Goal: Information Seeking & Learning: Learn about a topic

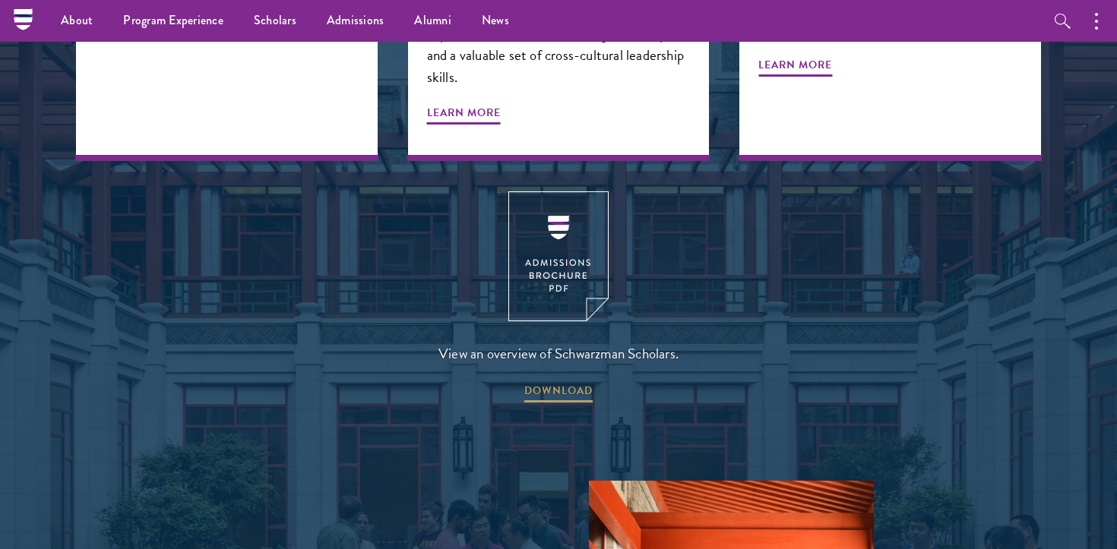
scroll to position [1877, 0]
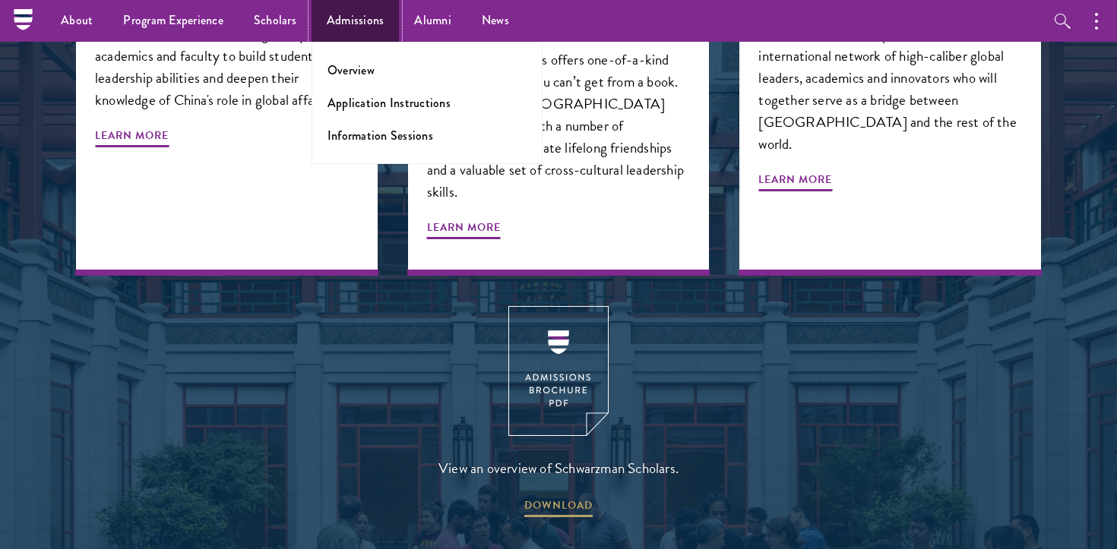
click at [354, 17] on link "Admissions" at bounding box center [355, 21] width 88 height 42
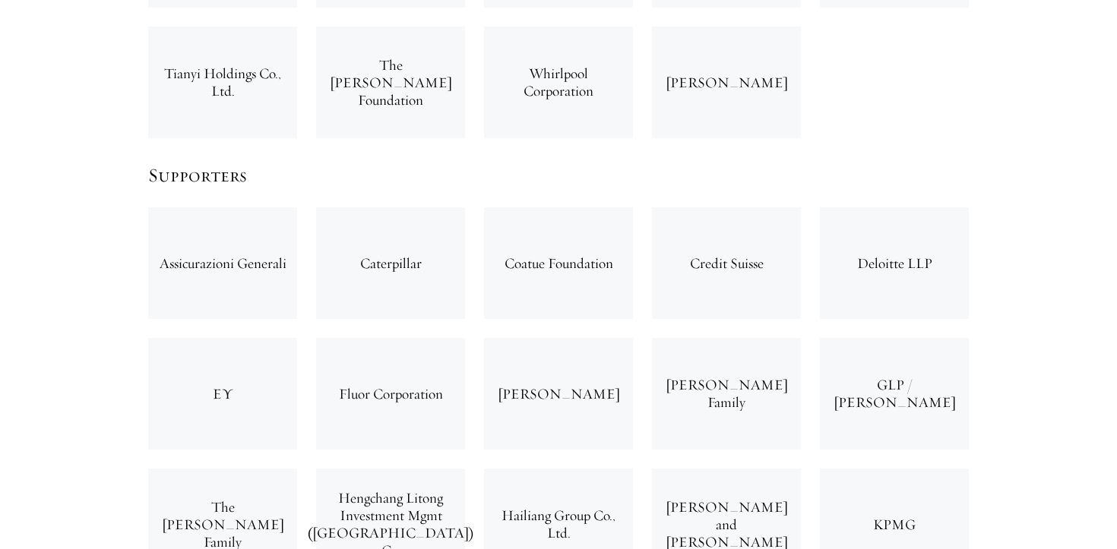
scroll to position [4361, 0]
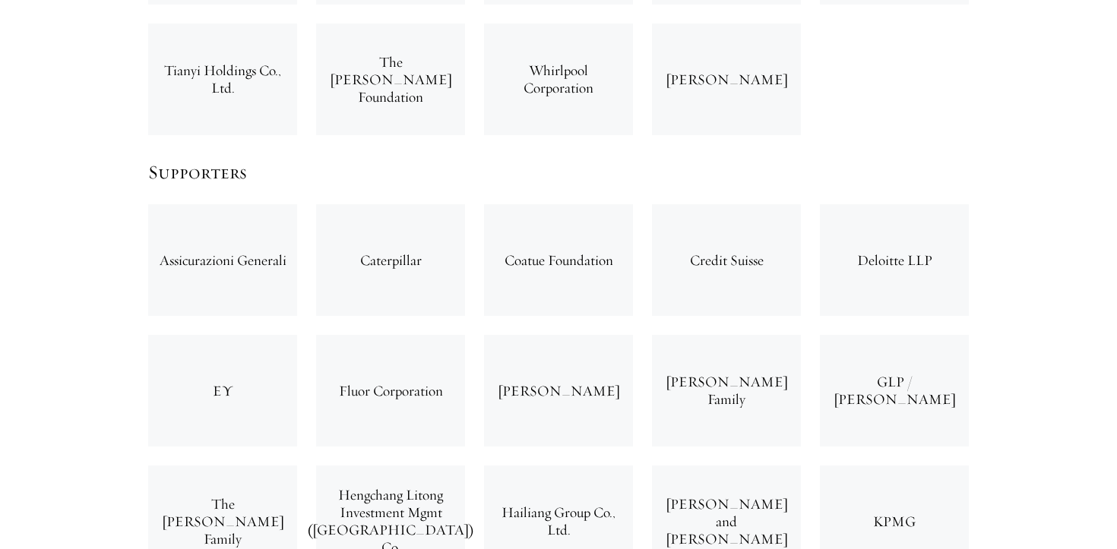
click at [706, 335] on div "Friedman Family" at bounding box center [726, 391] width 149 height 112
copy div "[PERSON_NAME] Family"
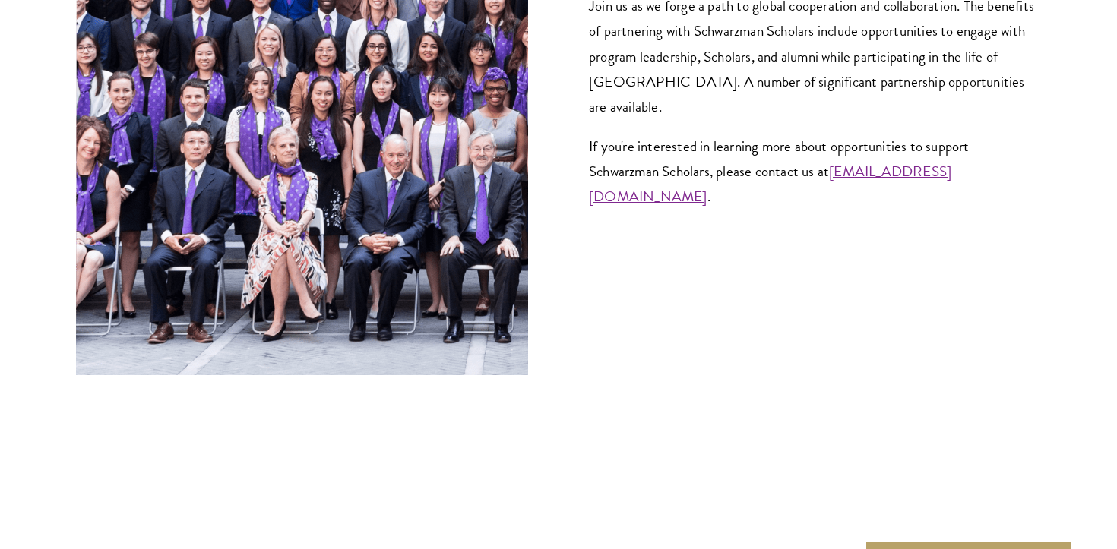
scroll to position [6316, 0]
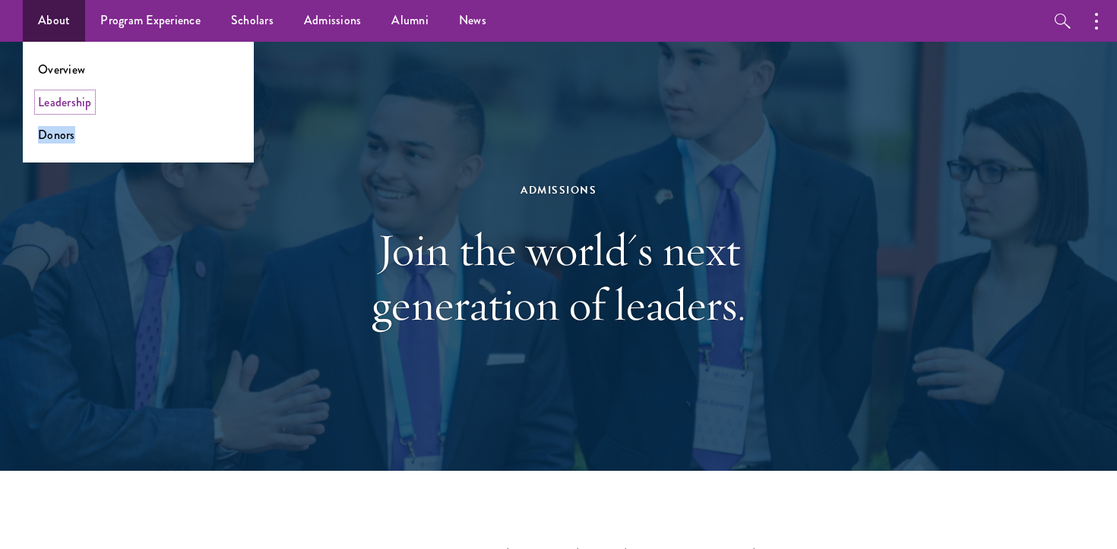
click at [71, 98] on link "Leadership" at bounding box center [65, 101] width 54 height 17
click at [75, 107] on link "Leadership" at bounding box center [65, 101] width 54 height 17
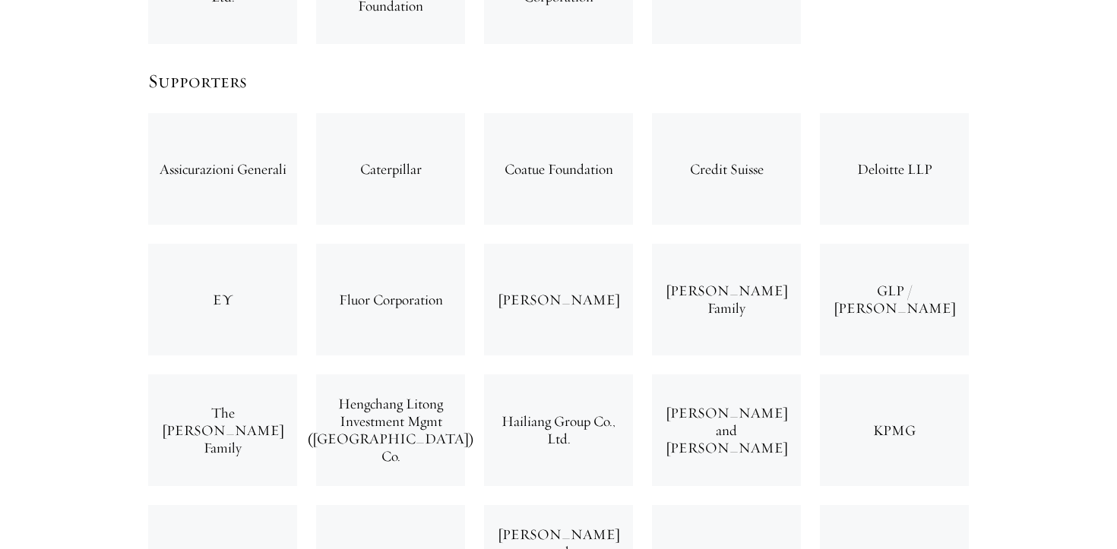
scroll to position [4455, 0]
drag, startPoint x: 678, startPoint y: 334, endPoint x: 779, endPoint y: 362, distance: 104.9
click at [779, 371] on div "John and Kathy Schreiber" at bounding box center [726, 427] width 149 height 112
copy div "John and Kathy Schreiber"
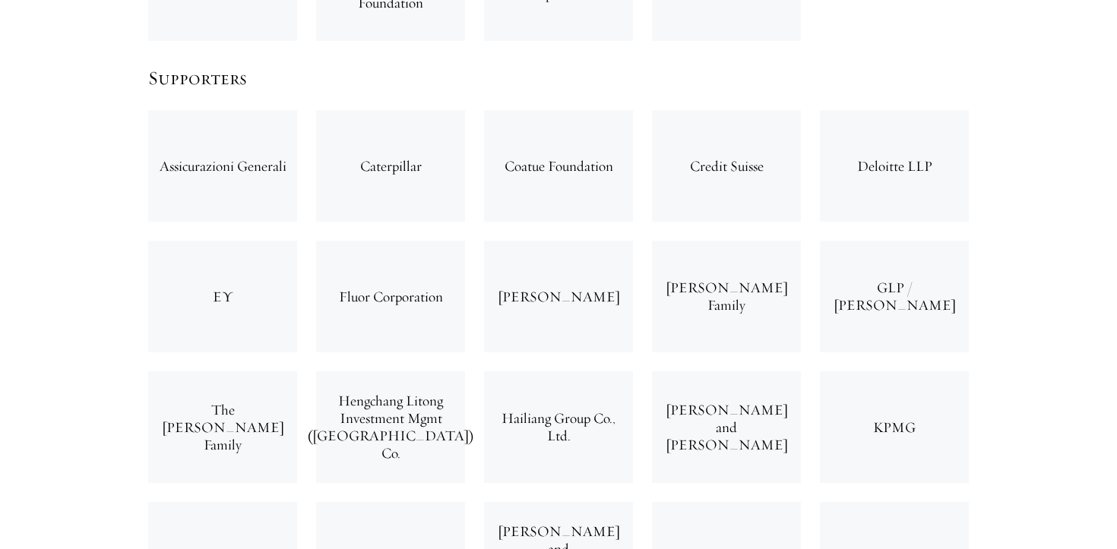
click at [524, 393] on div "Hailiang Group Co., Ltd." at bounding box center [558, 427] width 149 height 112
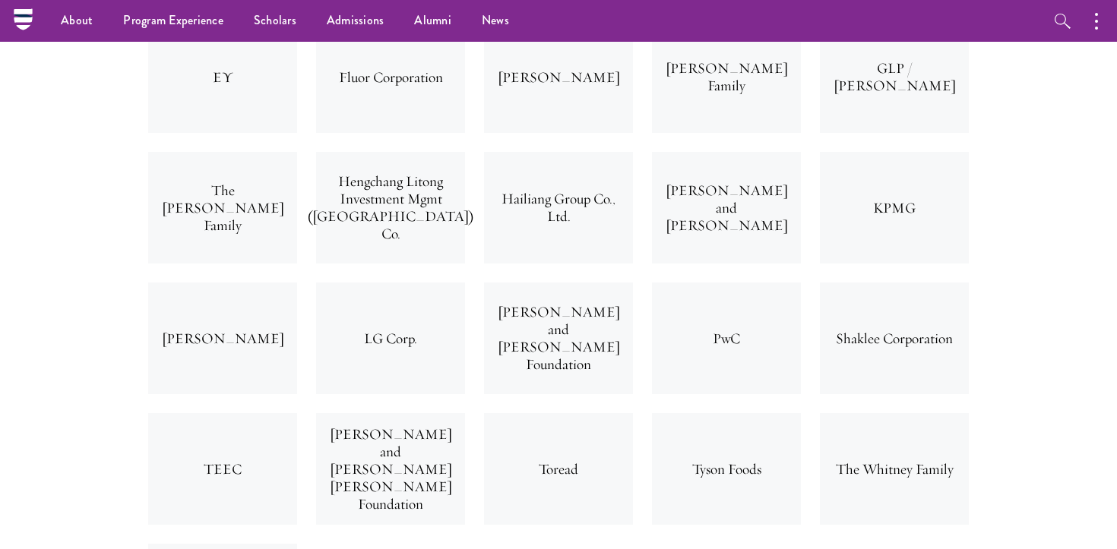
scroll to position [4442, 0]
